Goal: Check status: Check status

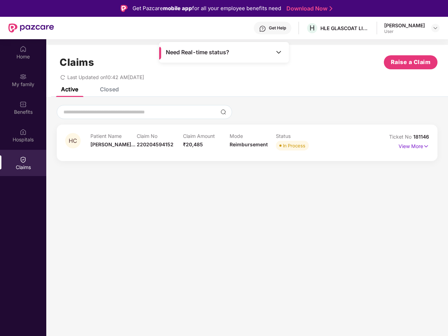
click at [224, 168] on div "HC Patient Name [PERSON_NAME]... Claim No 220204594152 Claim Amount ₹20,485 Mod…" at bounding box center [246, 132] width 401 height 71
click at [269, 28] on div "Get Help" at bounding box center [277, 28] width 17 height 6
click at [435, 28] on img at bounding box center [435, 28] width 6 height 6
click at [23, 52] on img at bounding box center [23, 49] width 7 height 7
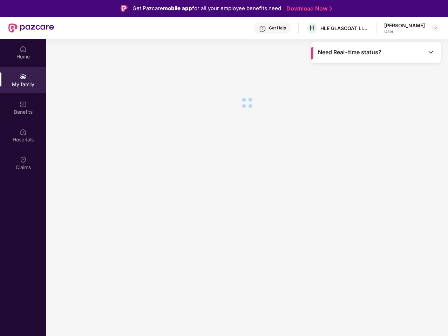
click at [23, 135] on img at bounding box center [23, 132] width 7 height 7
click at [318, 52] on span "Need Real-time status?" at bounding box center [349, 52] width 63 height 7
